Goal: Task Accomplishment & Management: Use online tool/utility

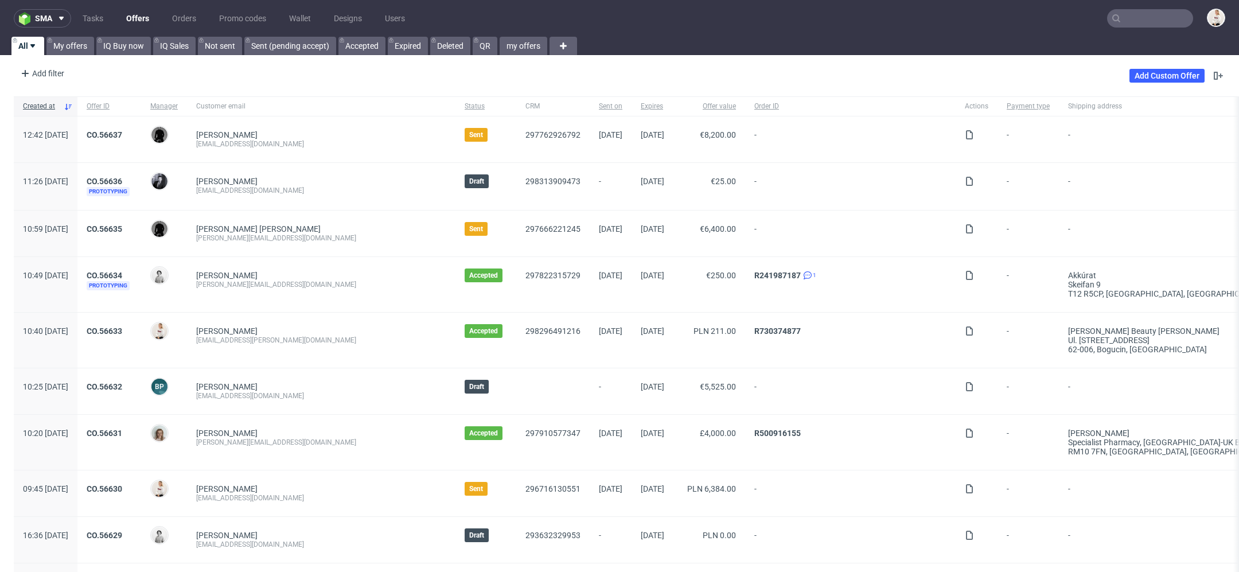
click at [1142, 18] on input "text" at bounding box center [1150, 18] width 86 height 18
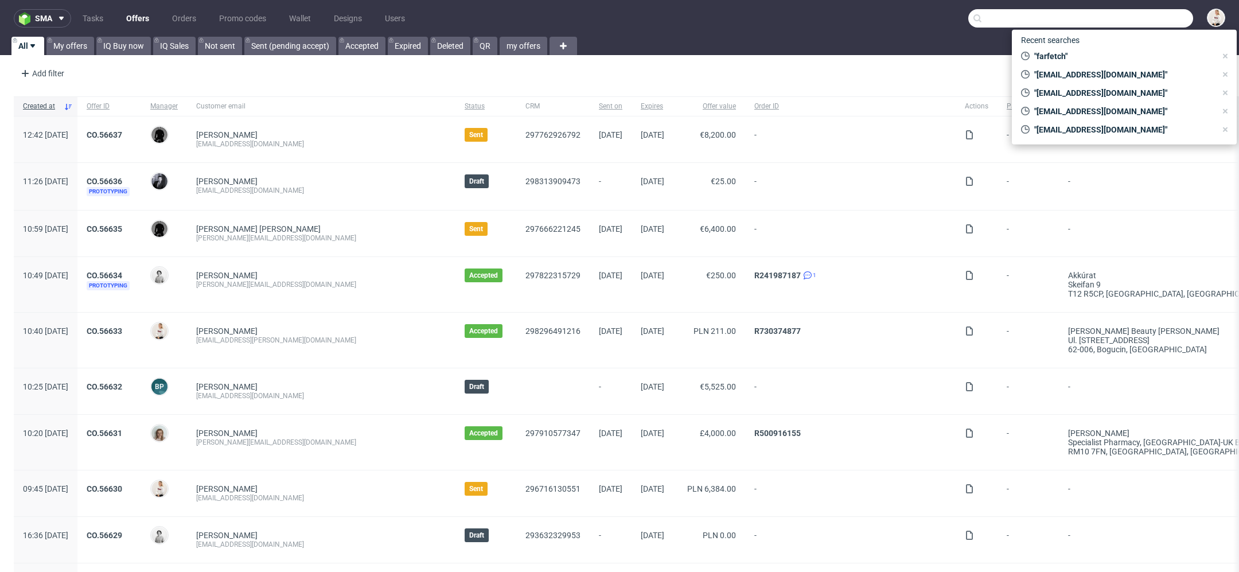
paste input "27 zeby nie robic zadnych zwrotow 2:27 albo moga domowic jakies inne produkty 2…"
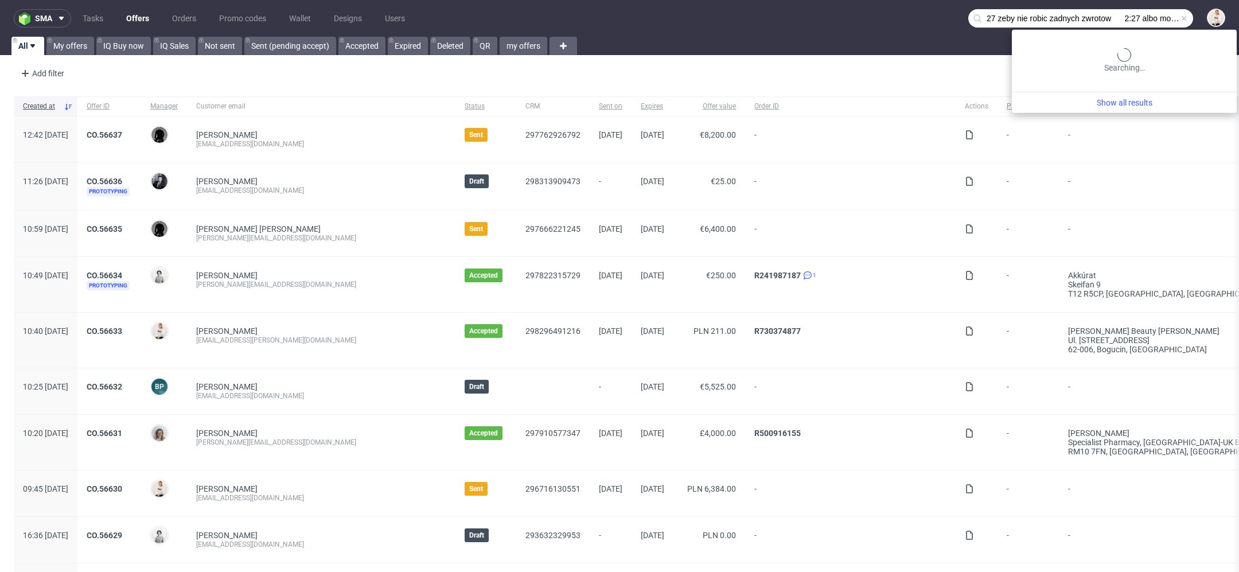
scroll to position [0, 227]
type input "27 zeby nie robic zadnych zwrotow 2:27 albo moga domowic jakies inne produkty 2…"
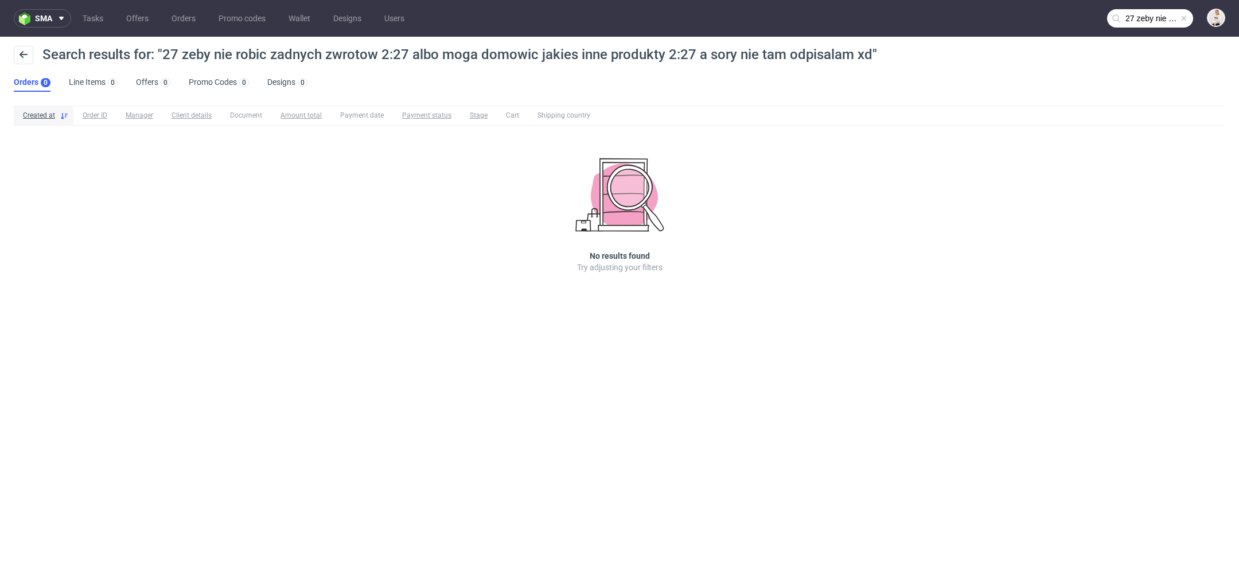
click at [1144, 7] on nav "sma Tasks Offers Orders Promo codes Wallet Designs Users 27 zeby nie robic zadn…" at bounding box center [619, 18] width 1239 height 37
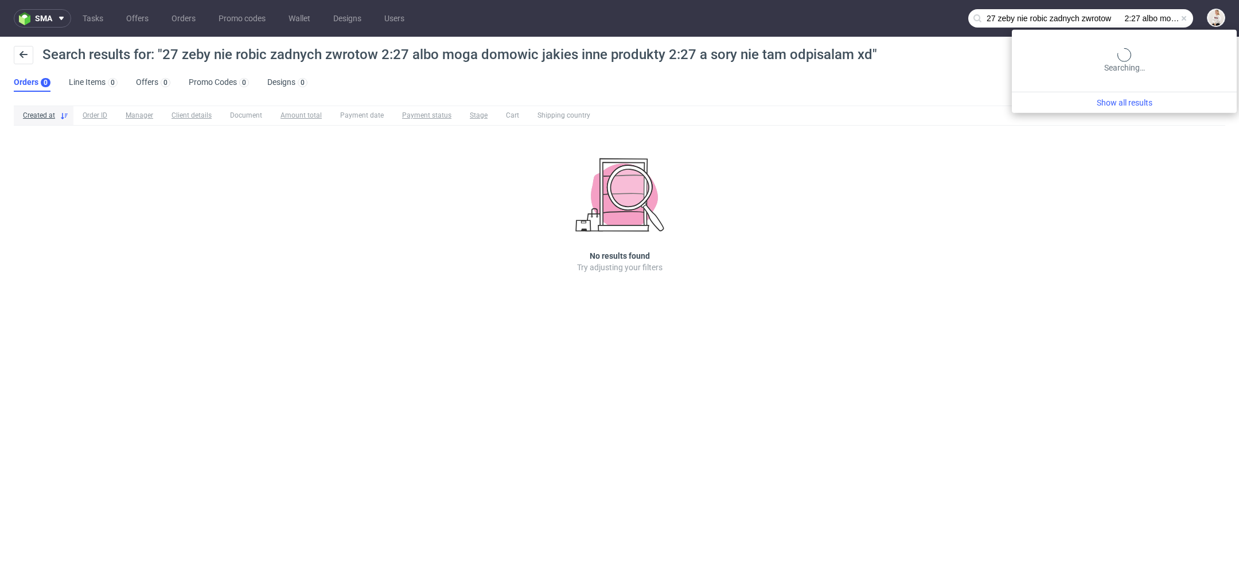
click at [1144, 18] on input "27 zeby nie robic zadnych zwrotow 2:27 albo moga domowic jakies inne produkty 2…" at bounding box center [1081, 18] width 225 height 18
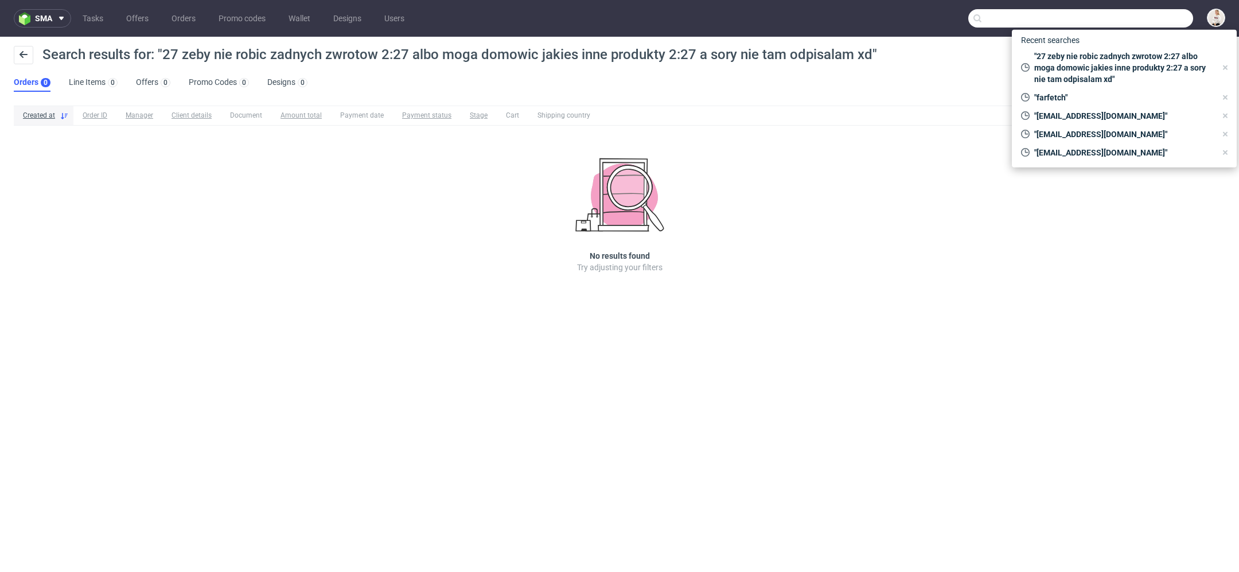
paste input "27 zeby nie robic zadnych zwrotow 2:27 albo moga domowic jakies inne produkty 2…"
type input "27 zeby nie robic zadnych zwrotow 2:27 albo moga domowic jakies inne produkty 2…"
click at [144, 16] on link "Offers" at bounding box center [137, 18] width 36 height 18
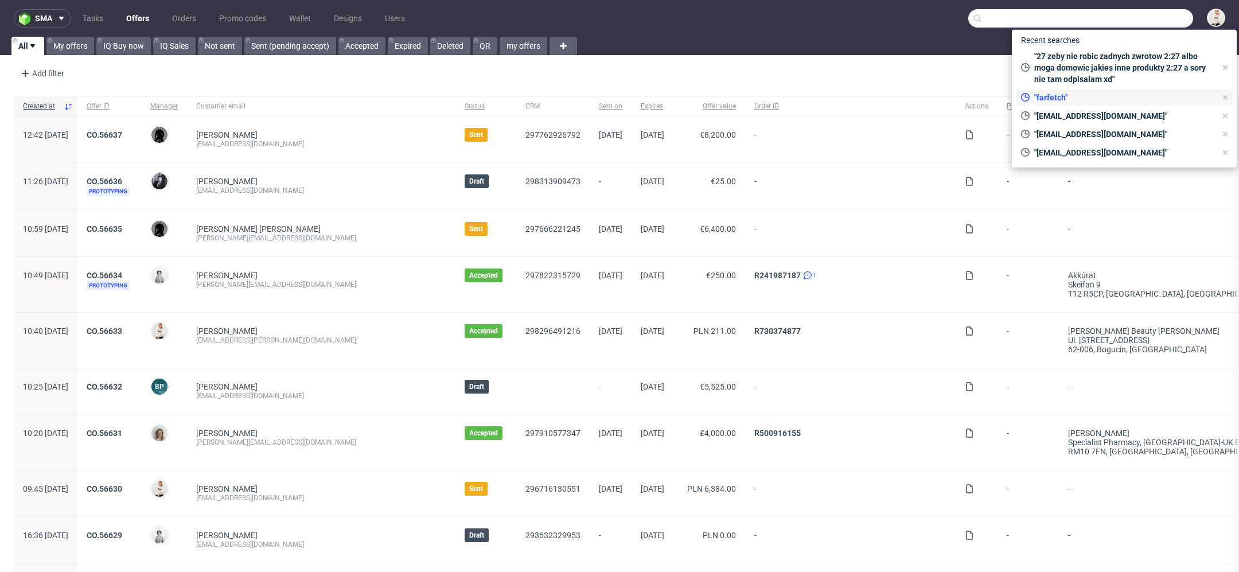
click at [1083, 97] on span ""farfetch"" at bounding box center [1123, 97] width 186 height 11
type input "farfetch"
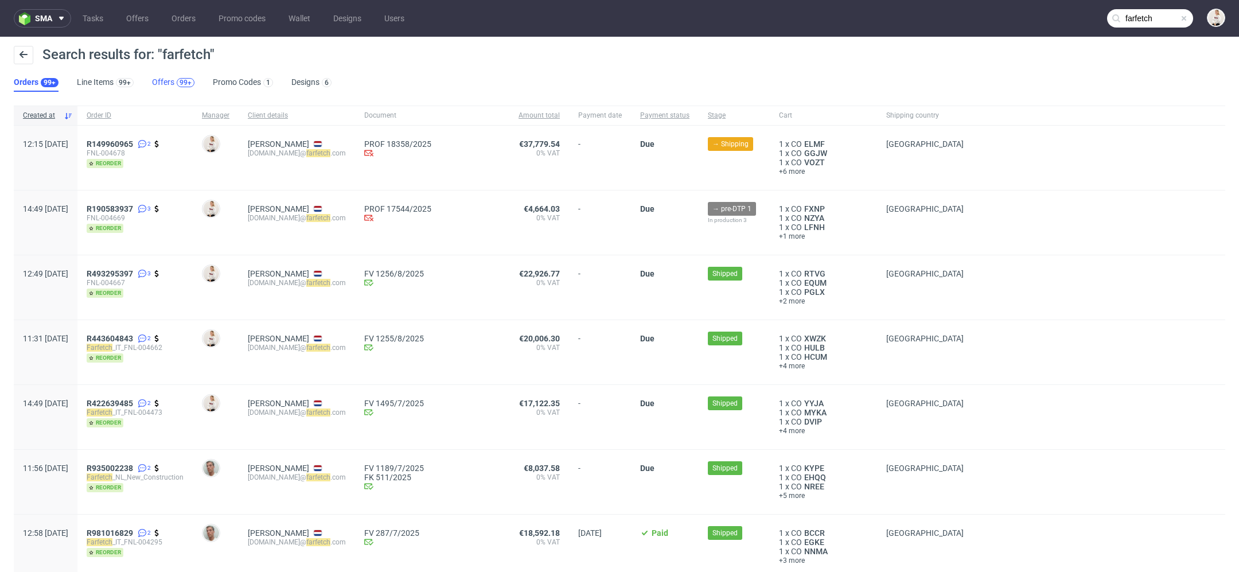
click at [180, 83] on div "99+" at bounding box center [186, 83] width 12 height 8
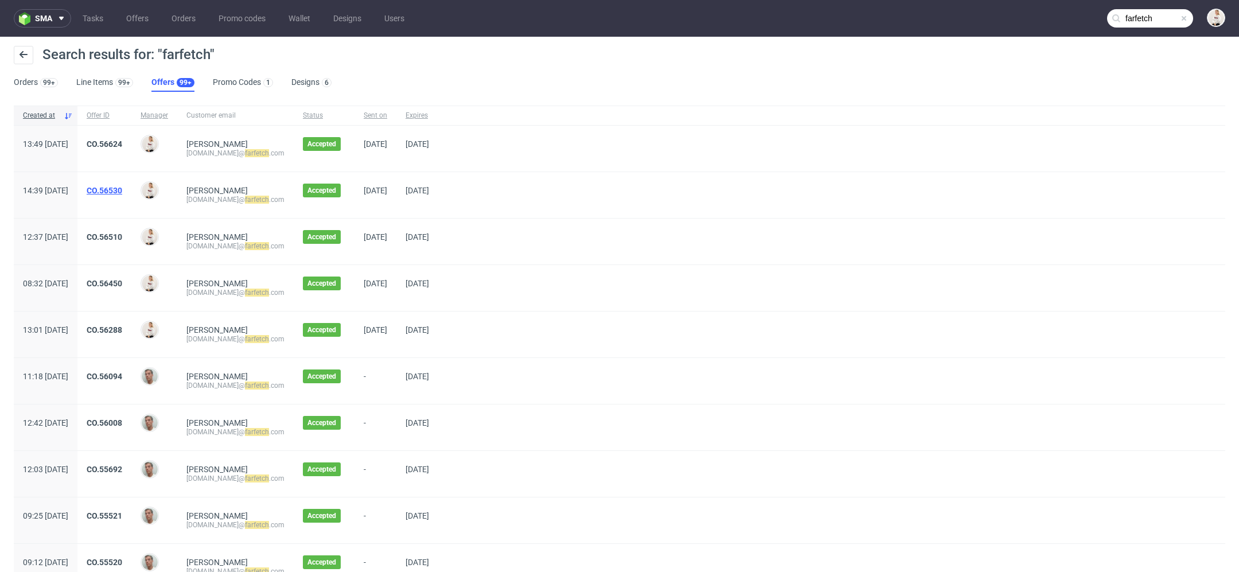
click at [122, 186] on link "CO.56530" at bounding box center [105, 190] width 36 height 9
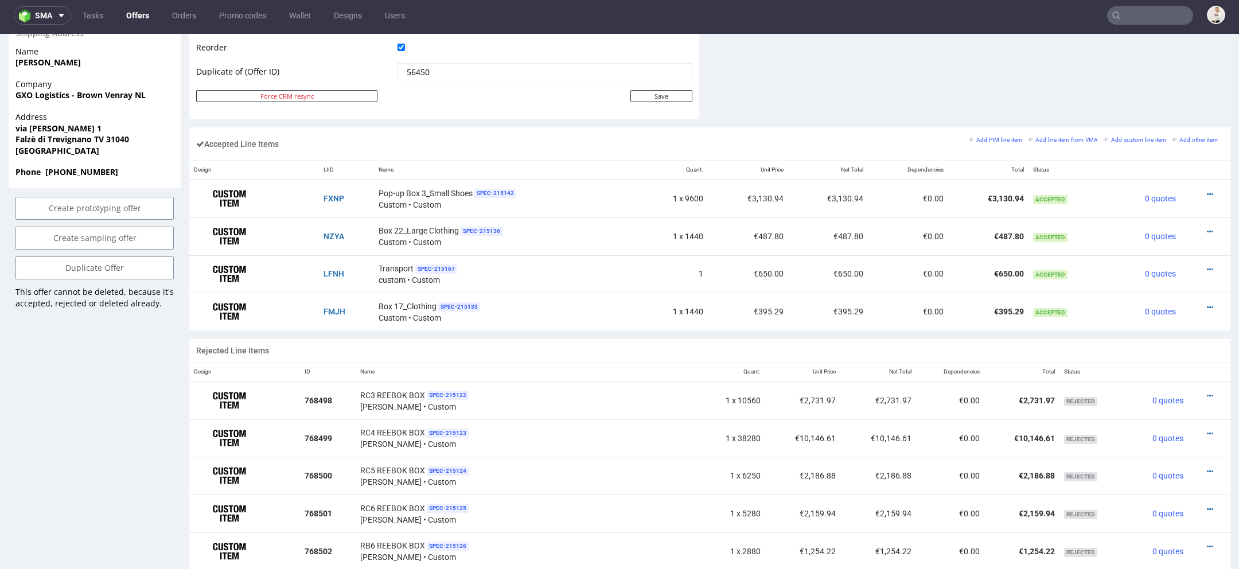
scroll to position [534, 0]
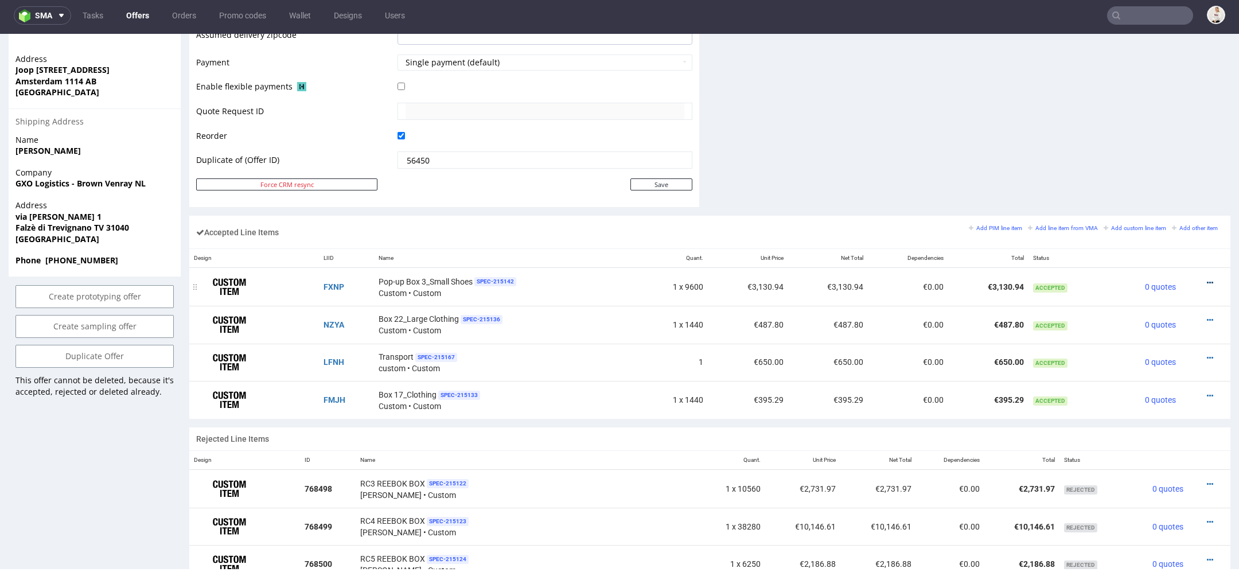
click at [1207, 279] on icon at bounding box center [1210, 283] width 6 height 8
click at [1146, 157] on span "Edit item price" at bounding box center [1163, 153] width 83 height 11
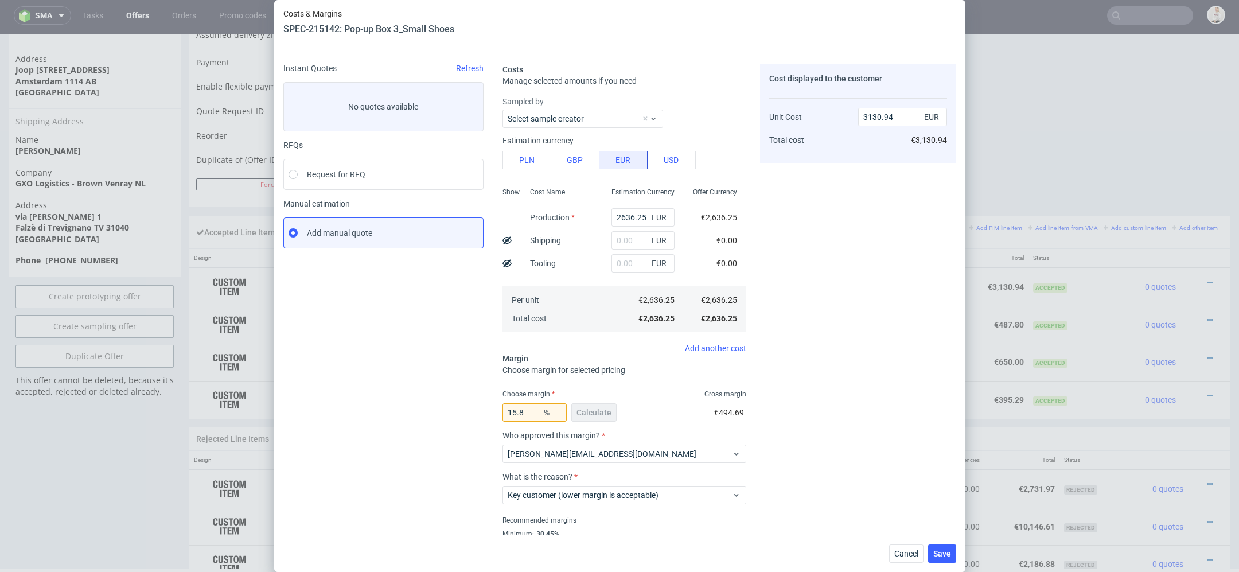
scroll to position [32, 0]
click at [904, 547] on button "Cancel" at bounding box center [906, 554] width 34 height 18
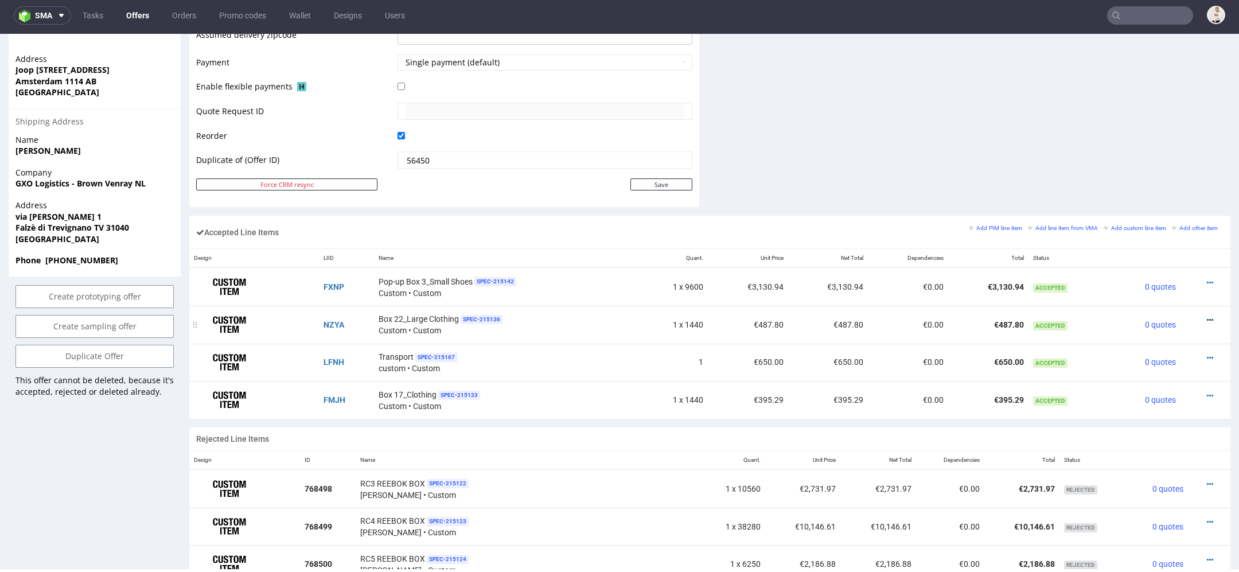
click at [1207, 317] on icon at bounding box center [1210, 320] width 6 height 8
click at [1152, 195] on span "Edit item price" at bounding box center [1163, 191] width 83 height 11
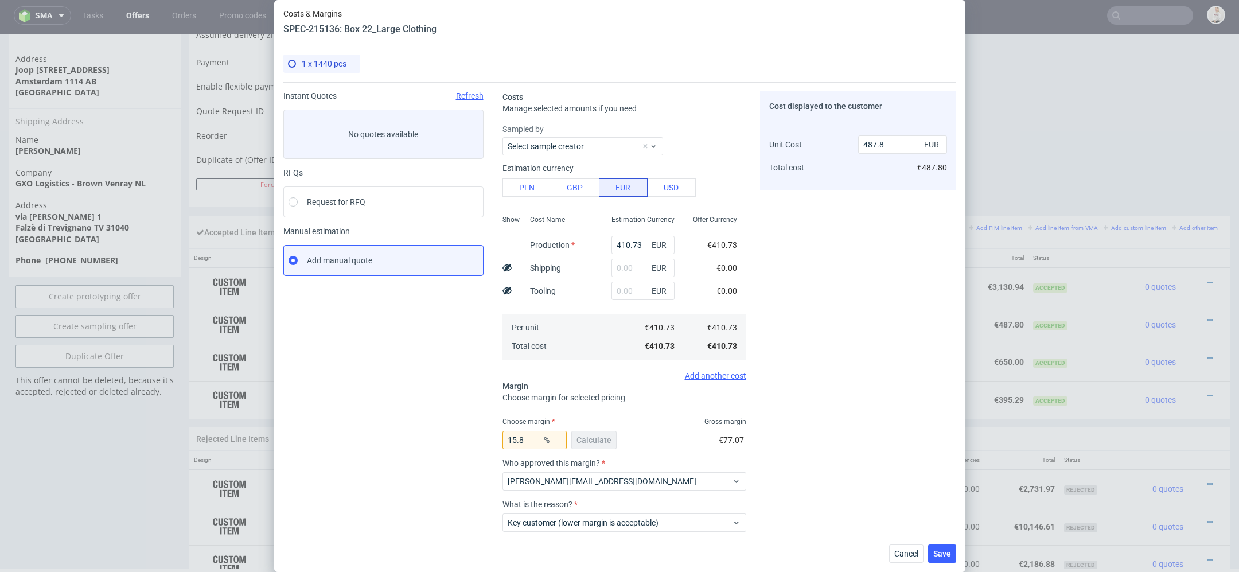
click at [896, 542] on div "Cancel Save" at bounding box center [619, 553] width 691 height 37
click at [901, 550] on span "Cancel" at bounding box center [907, 554] width 24 height 8
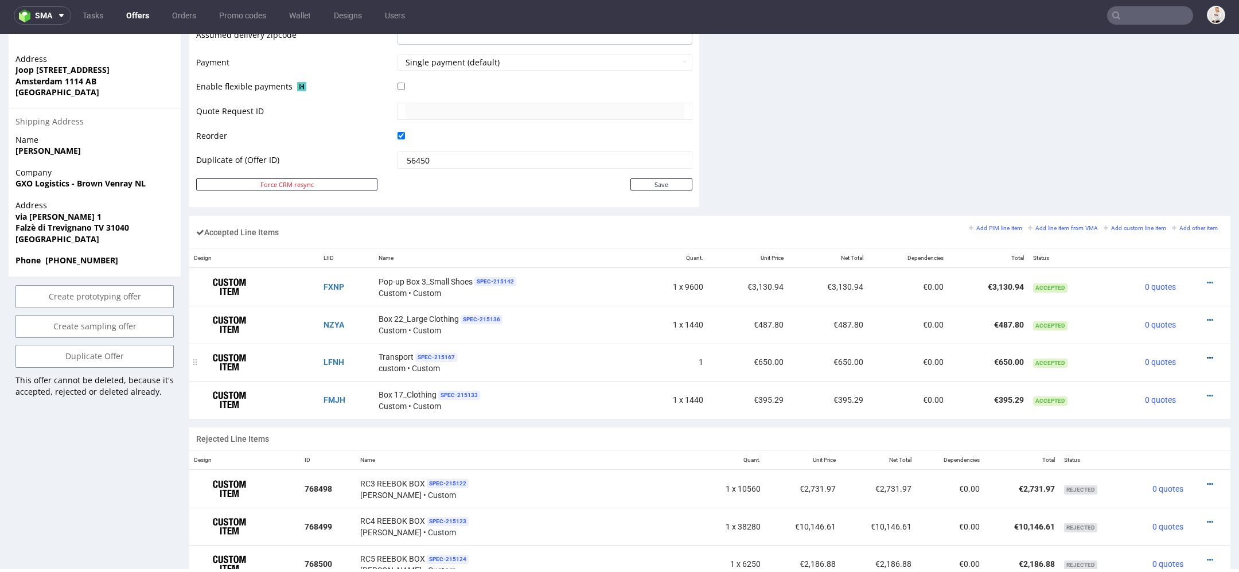
click at [1207, 353] on link at bounding box center [1210, 357] width 6 height 9
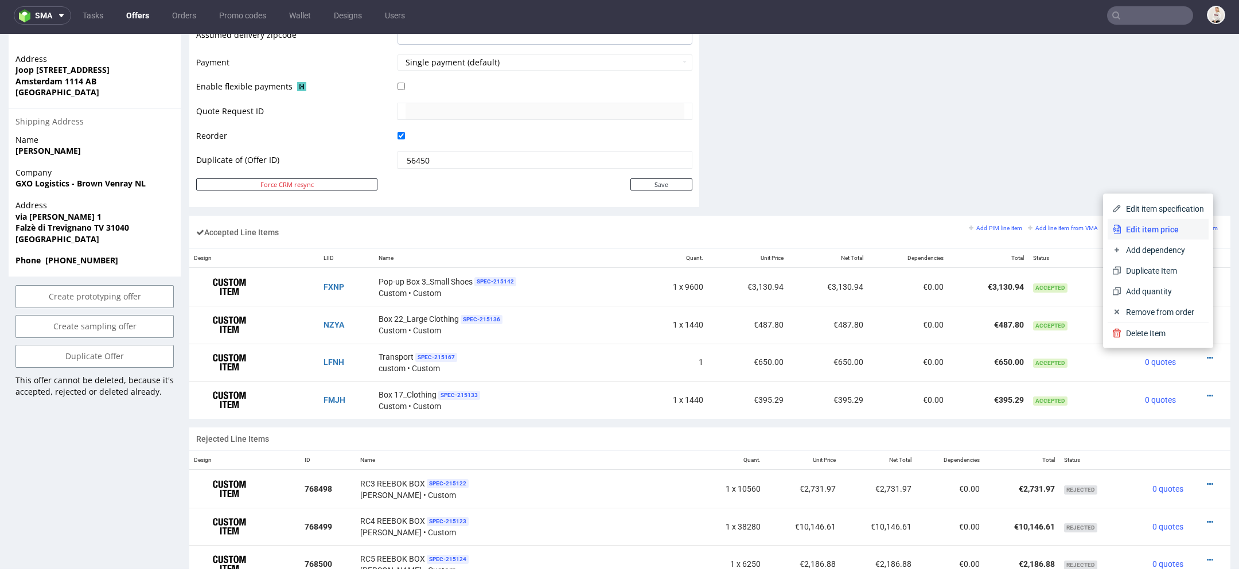
click at [1145, 231] on span "Edit item price" at bounding box center [1163, 229] width 83 height 11
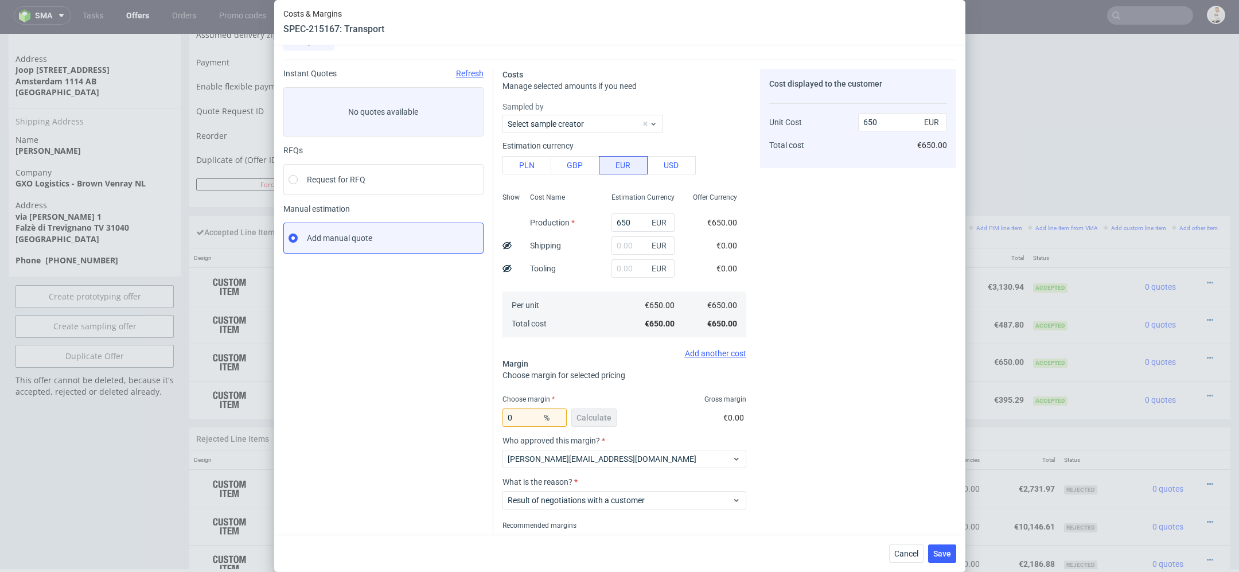
scroll to position [28, 0]
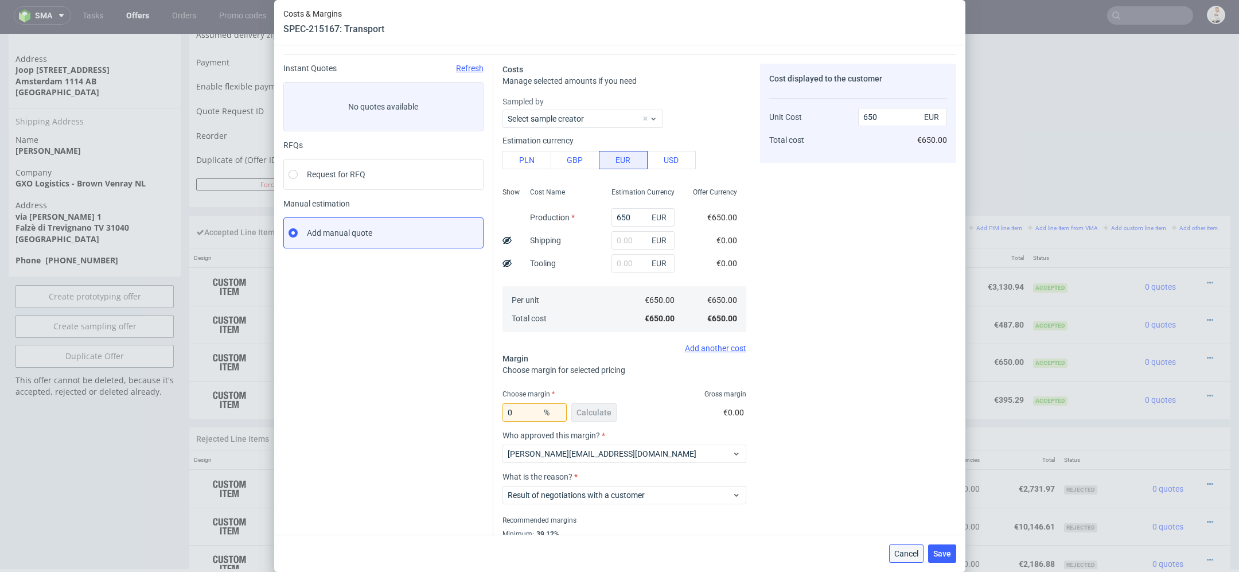
click at [905, 553] on span "Cancel" at bounding box center [907, 554] width 24 height 8
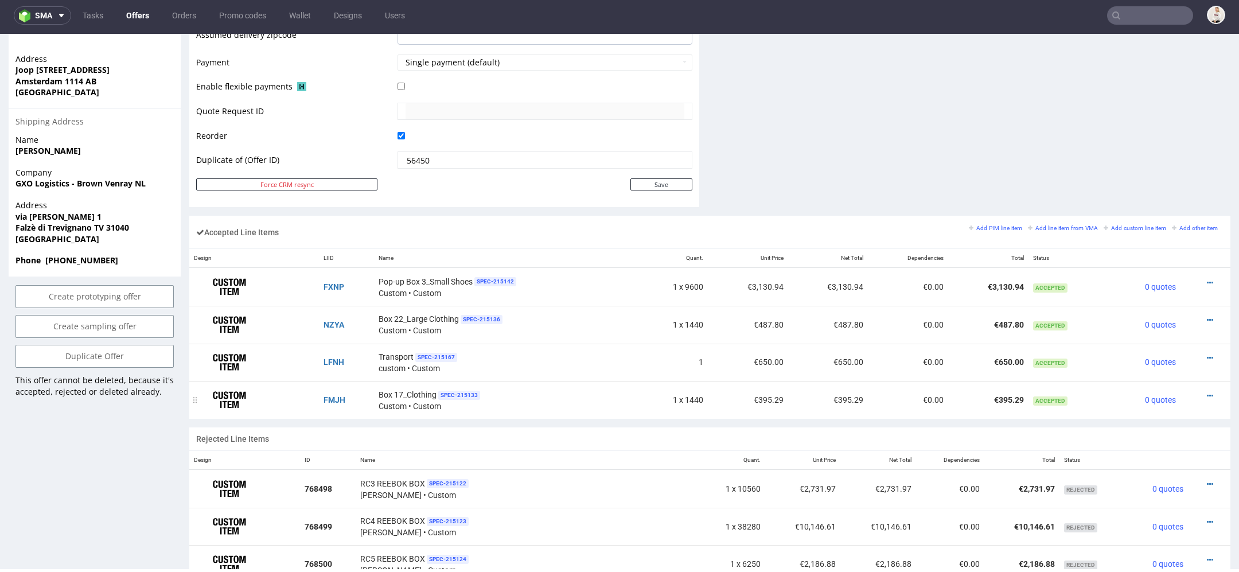
click at [1202, 394] on div at bounding box center [1203, 395] width 34 height 11
click at [1207, 394] on icon at bounding box center [1210, 396] width 6 height 8
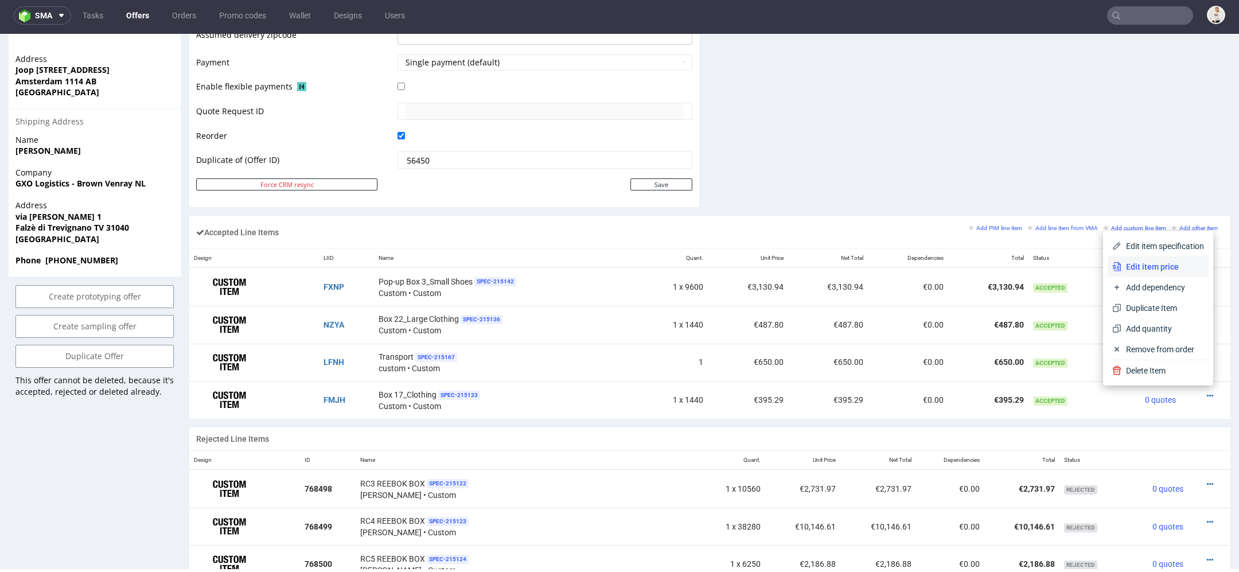
click at [1153, 269] on span "Edit item price" at bounding box center [1163, 266] width 83 height 11
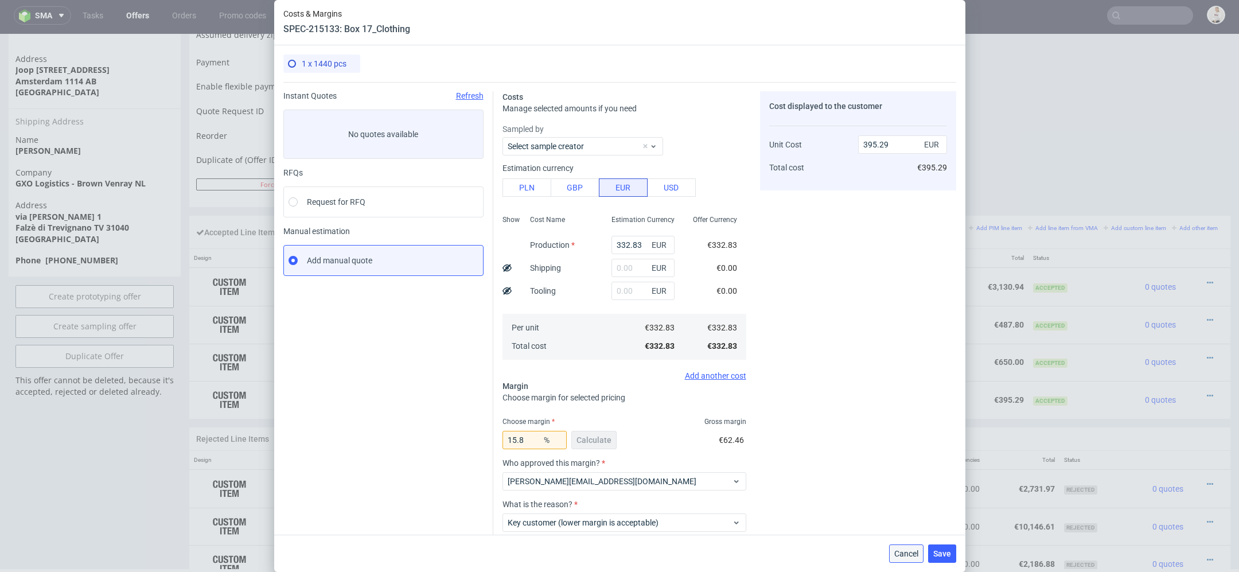
click at [920, 554] on button "Cancel" at bounding box center [906, 554] width 34 height 18
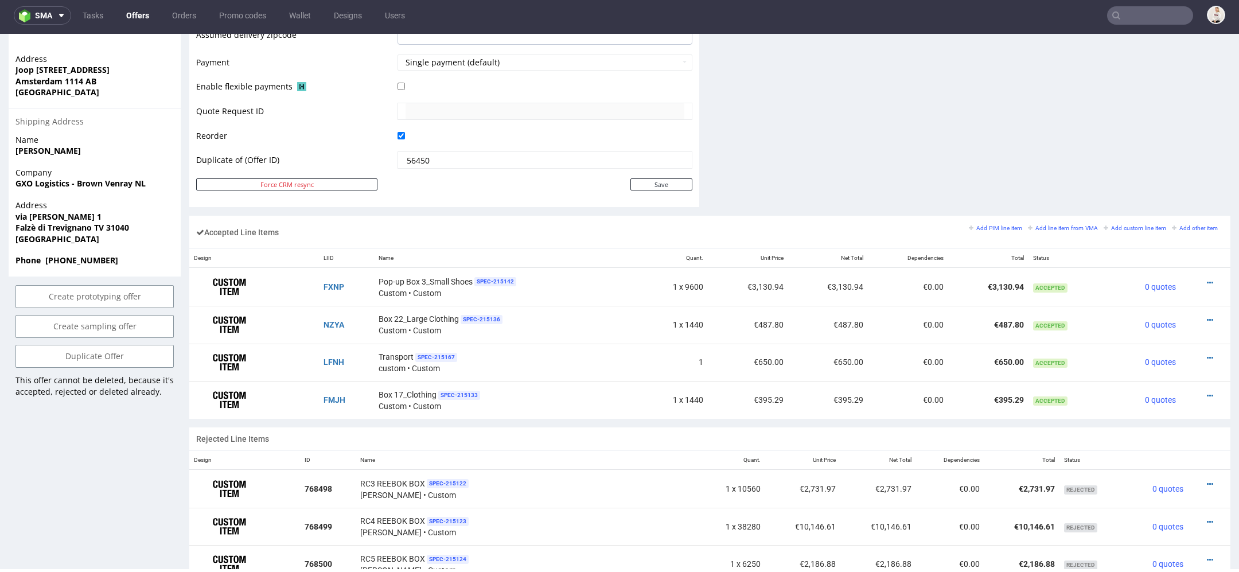
click at [131, 11] on link "Offers" at bounding box center [137, 15] width 37 height 18
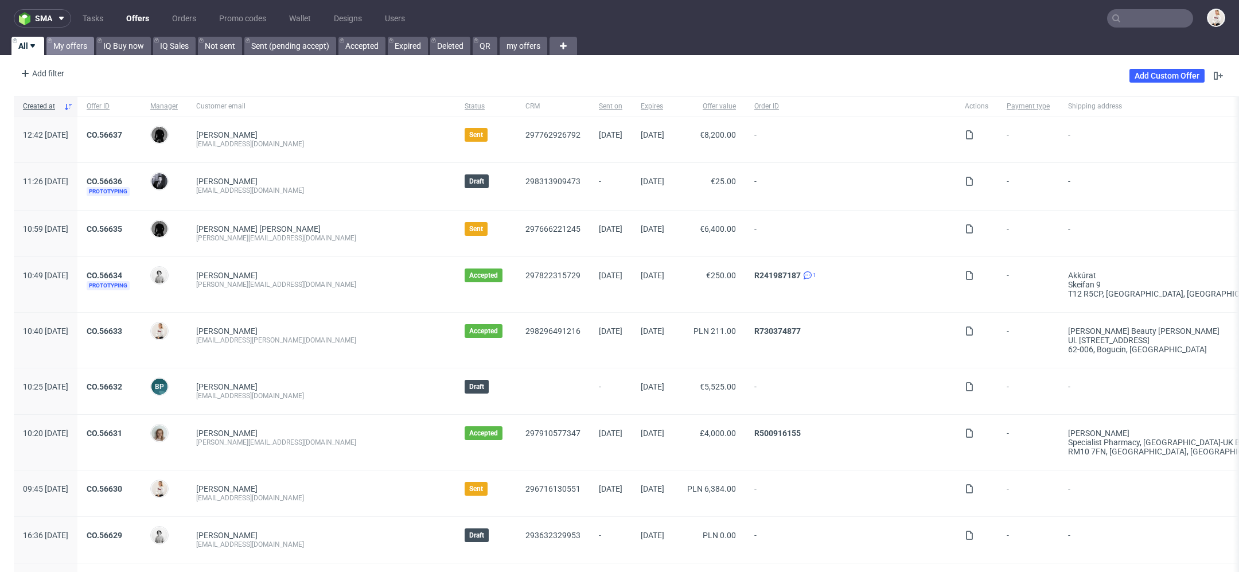
click at [73, 45] on link "My offers" at bounding box center [70, 46] width 48 height 18
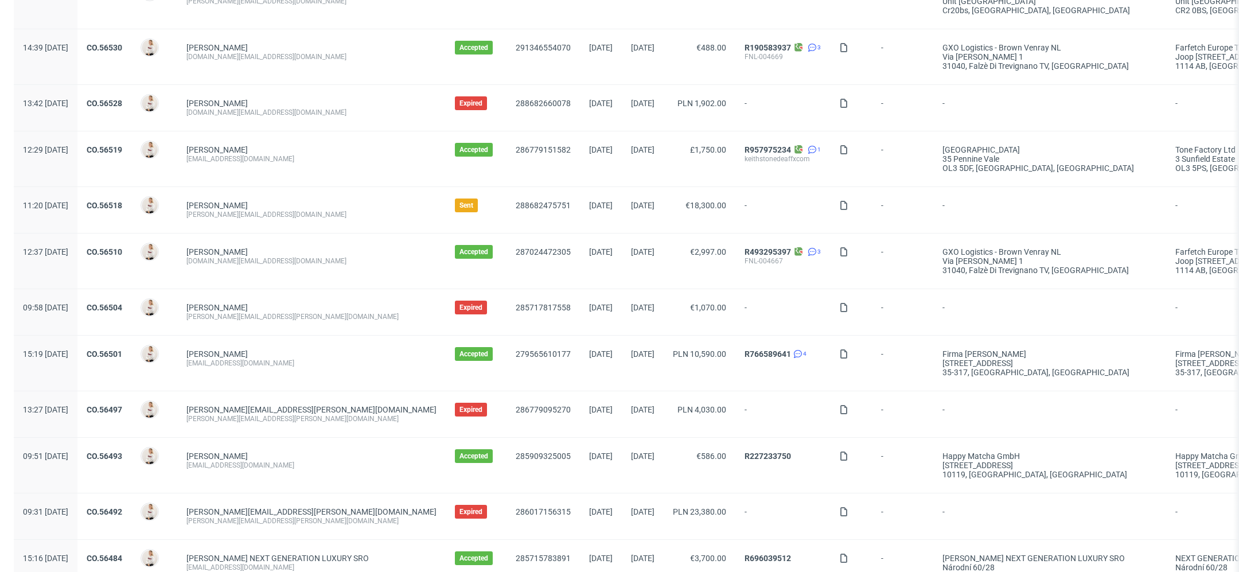
scroll to position [692, 0]
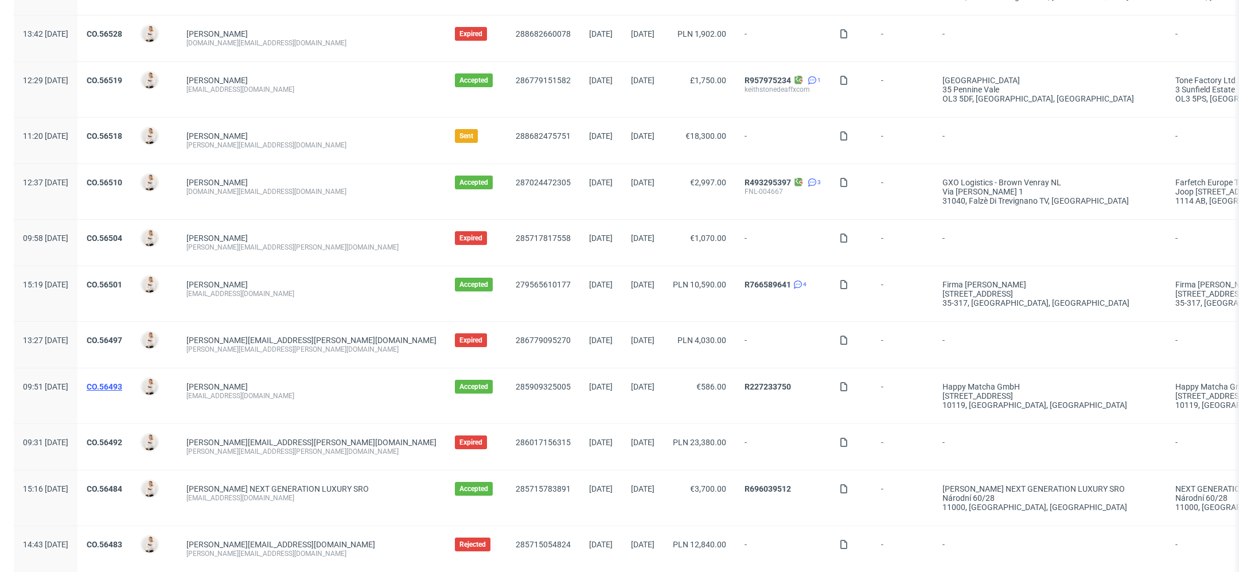
click at [122, 387] on link "CO.56493" at bounding box center [105, 386] width 36 height 9
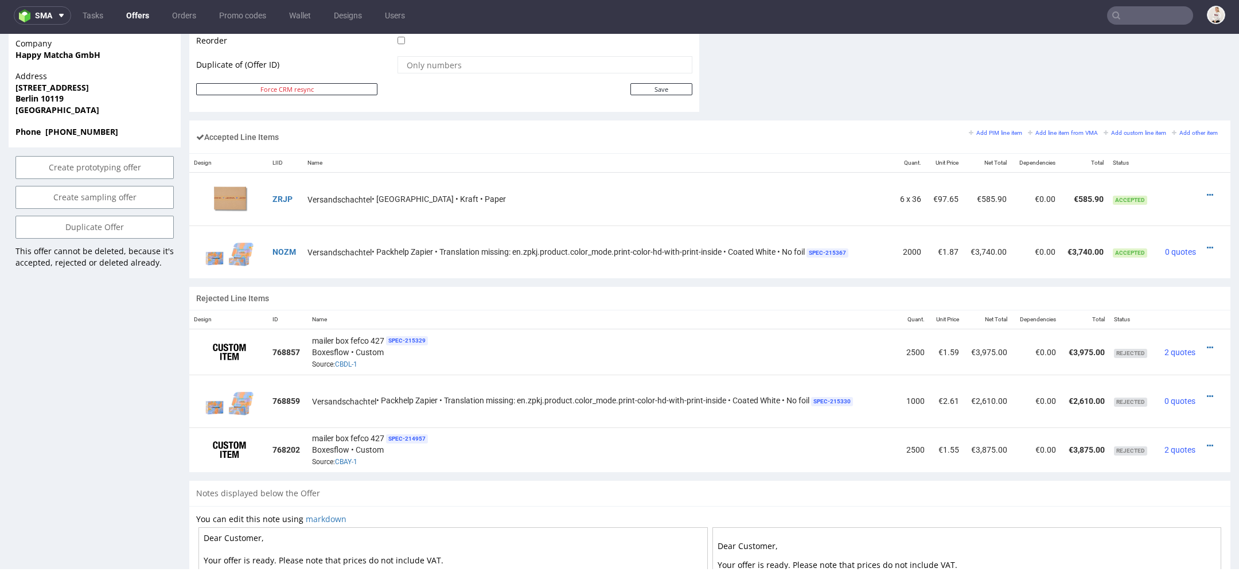
scroll to position [628, 0]
click at [852, 277] on td "Versandschachtel • Packhelp Zapier • Translation missing: en.zpkj.product.color…" at bounding box center [598, 252] width 591 height 53
click at [1207, 244] on icon at bounding box center [1210, 248] width 6 height 8
click at [1147, 94] on span "Edit item specification" at bounding box center [1161, 98] width 86 height 11
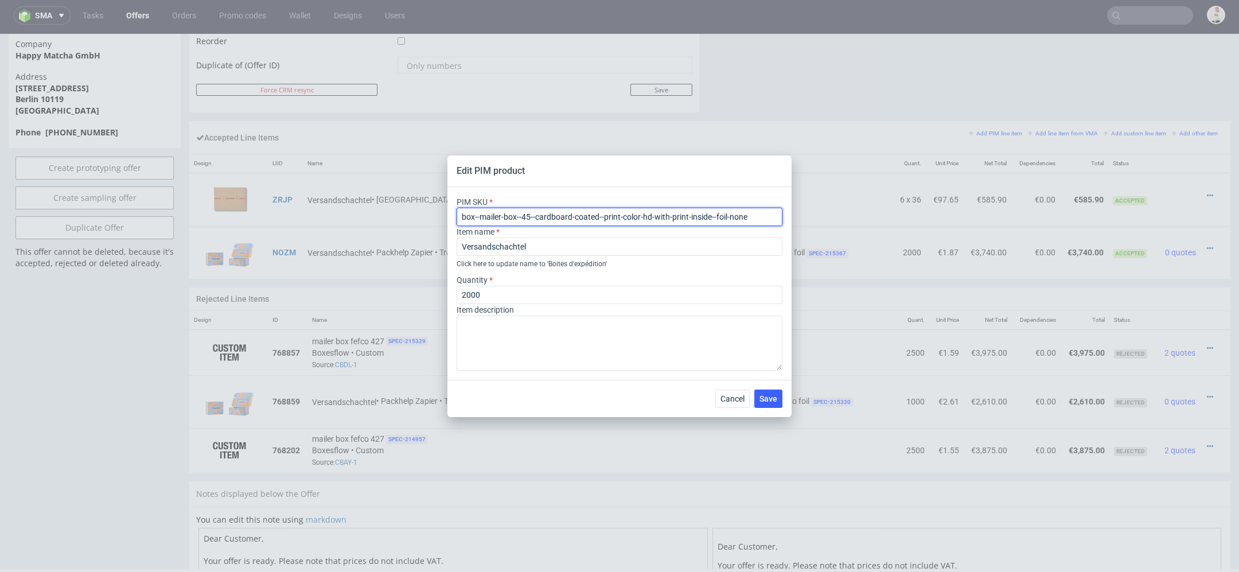
click at [678, 222] on input "box--mailer-box--45--cardboard-coated--print-color-hd-with-print-inside--foil-n…" at bounding box center [620, 217] width 326 height 18
click at [735, 398] on span "Cancel" at bounding box center [733, 399] width 24 height 8
